Goal: Task Accomplishment & Management: Manage account settings

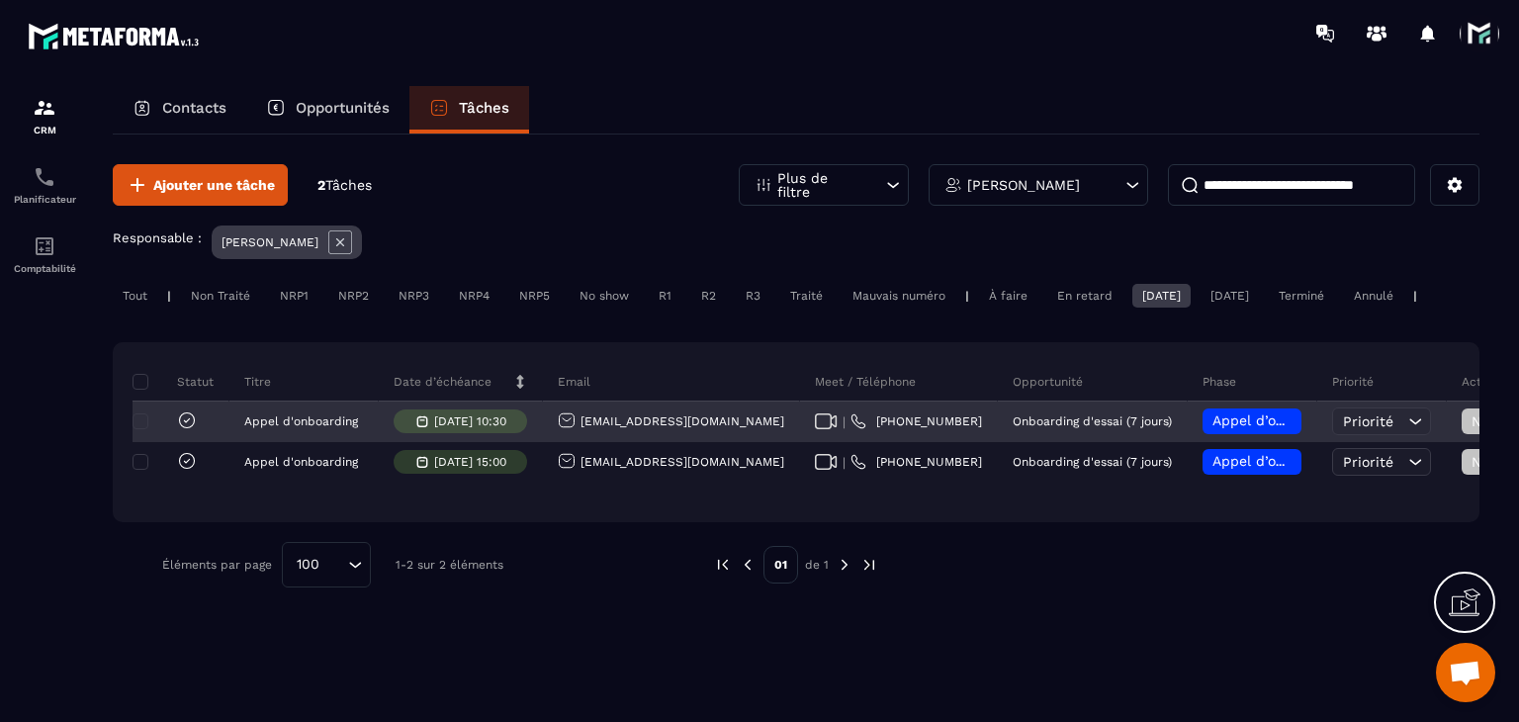
click at [1212, 428] on span "Appel d’onboarding planifié" at bounding box center [1305, 420] width 187 height 16
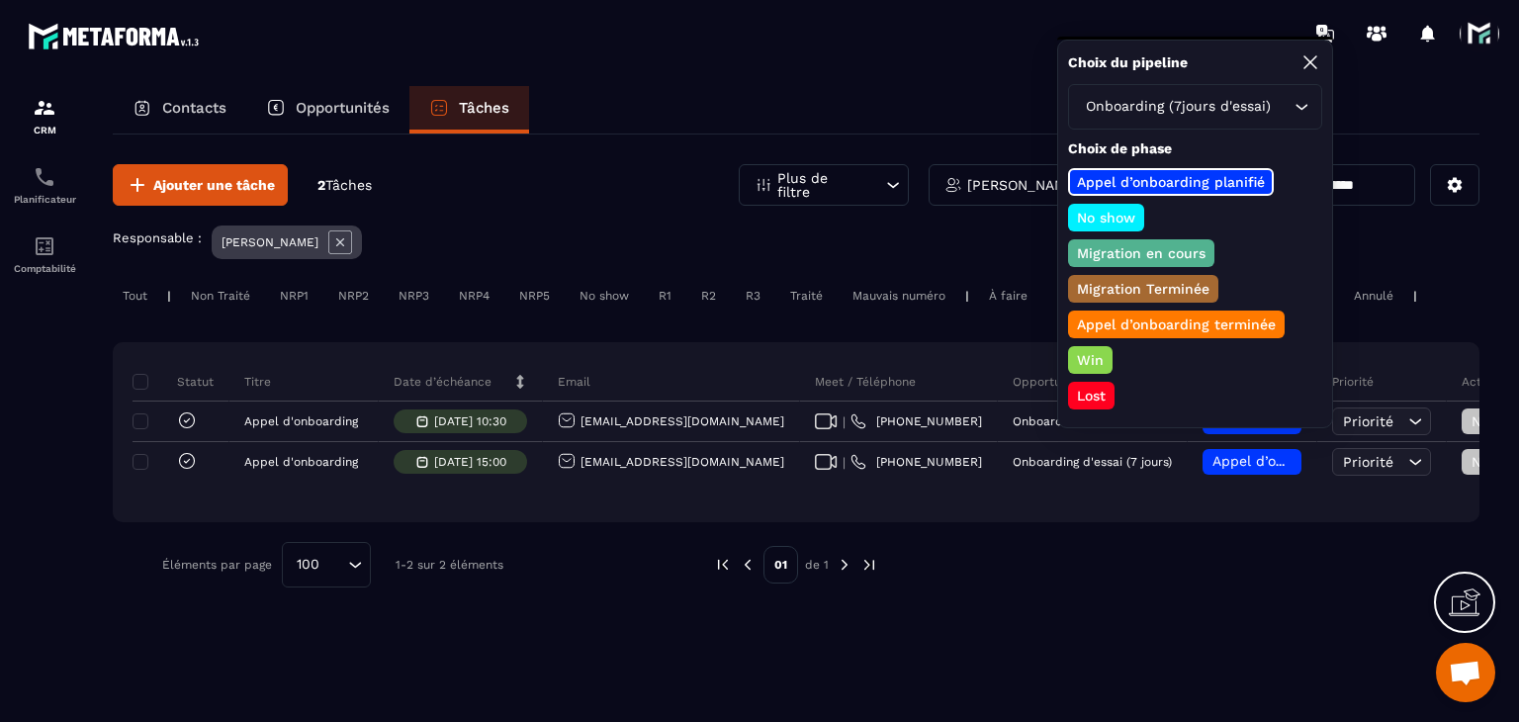
click at [1094, 324] on p "Appel d’onboarding terminée" at bounding box center [1176, 324] width 205 height 20
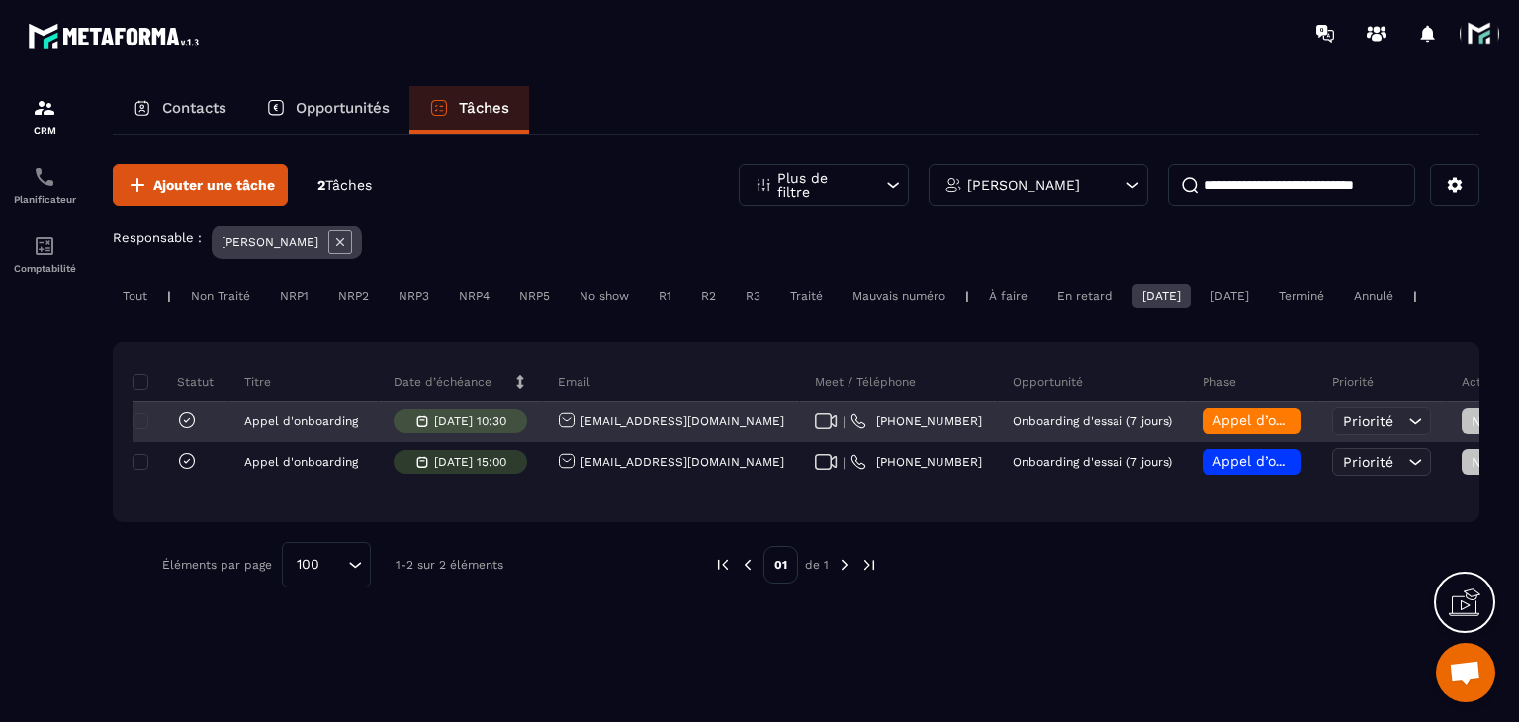
click at [1471, 429] on span "Non Traité" at bounding box center [1512, 421] width 83 height 16
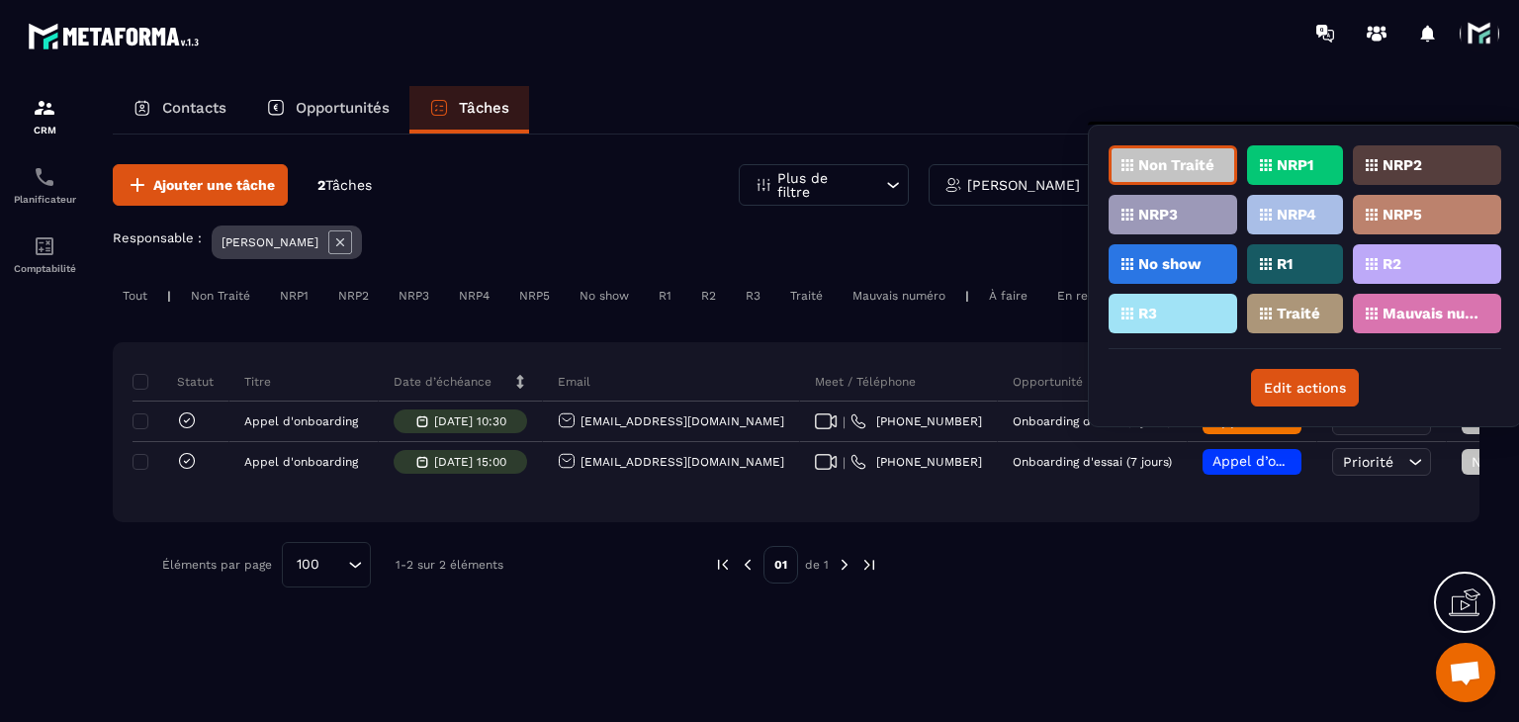
click at [1290, 308] on p "Traité" at bounding box center [1299, 314] width 44 height 14
